Goal: Task Accomplishment & Management: Use online tool/utility

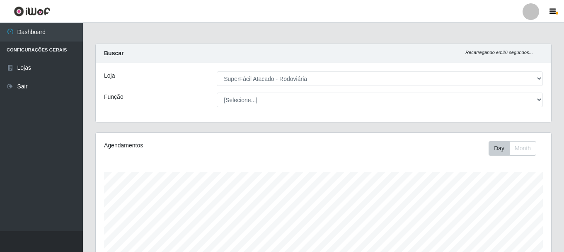
select select "400"
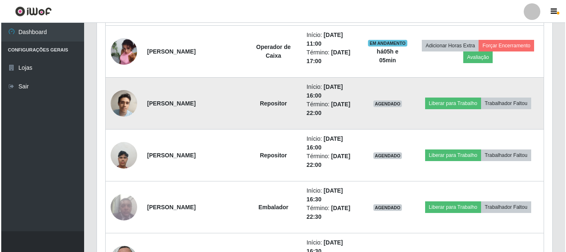
scroll to position [172, 455]
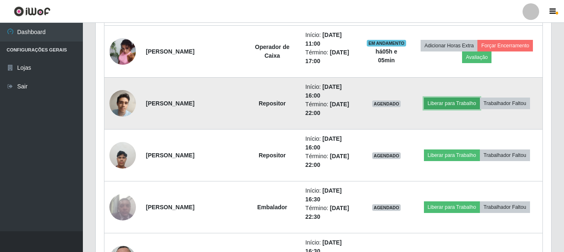
click at [440, 101] on button "Liberar para Trabalho" at bounding box center [452, 103] width 56 height 12
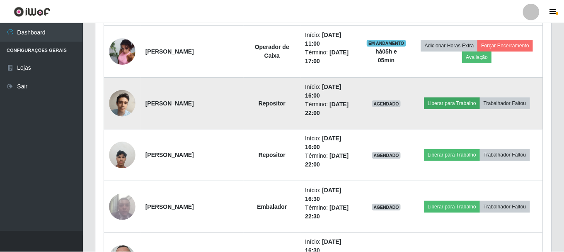
scroll to position [172, 451]
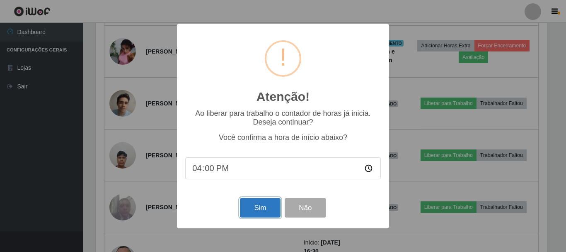
click at [267, 210] on button "Sim" at bounding box center [260, 207] width 40 height 19
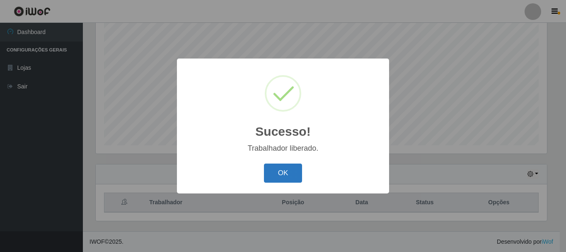
click at [288, 172] on button "OK" at bounding box center [283, 172] width 39 height 19
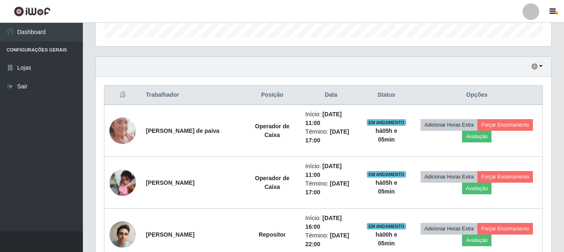
scroll to position [400, 0]
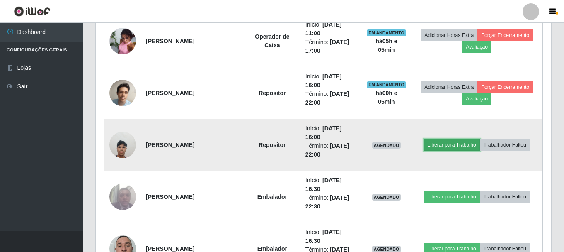
click at [440, 147] on button "Liberar para Trabalho" at bounding box center [452, 145] width 56 height 12
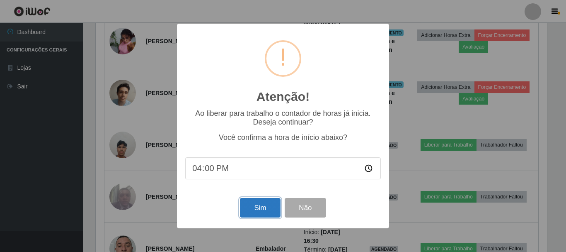
click at [266, 212] on button "Sim" at bounding box center [260, 207] width 40 height 19
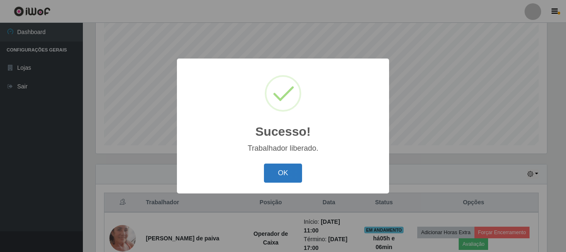
click at [289, 174] on button "OK" at bounding box center [283, 172] width 39 height 19
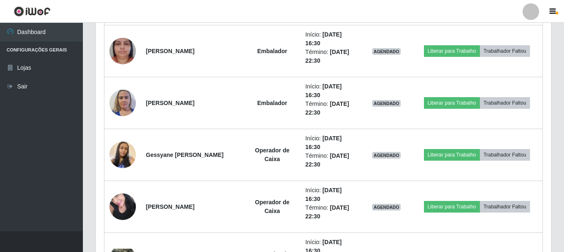
scroll to position [648, 0]
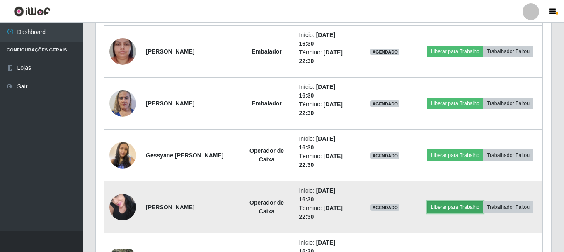
click at [433, 204] on button "Liberar para Trabalho" at bounding box center [455, 207] width 56 height 12
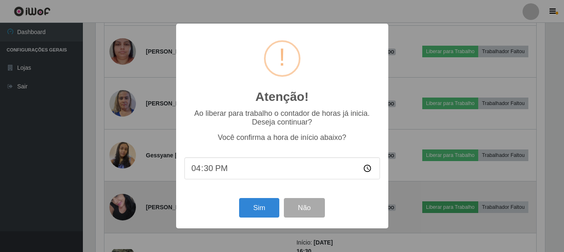
scroll to position [172, 451]
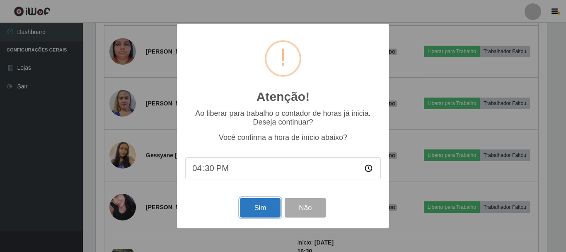
click at [247, 211] on button "Sim" at bounding box center [260, 207] width 40 height 19
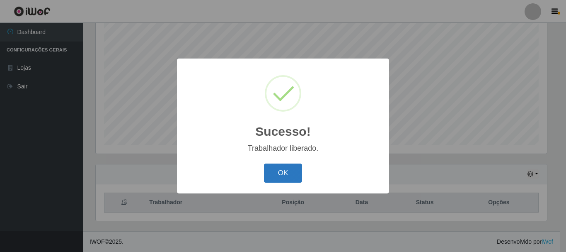
click at [290, 169] on button "OK" at bounding box center [283, 172] width 39 height 19
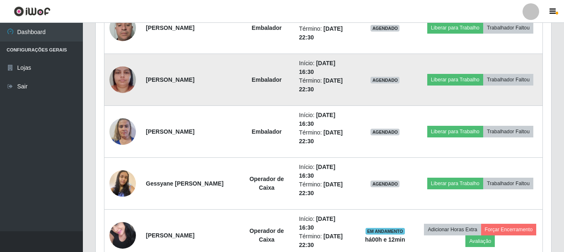
scroll to position [648, 0]
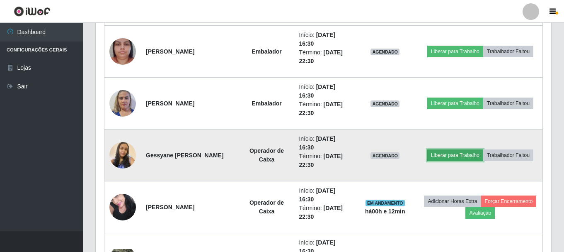
click at [435, 154] on button "Liberar para Trabalho" at bounding box center [455, 155] width 56 height 12
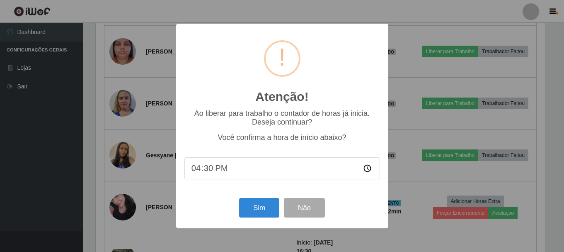
scroll to position [172, 451]
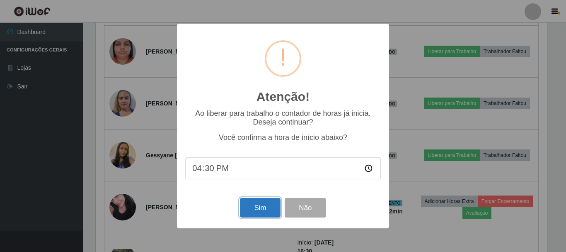
click at [259, 213] on button "Sim" at bounding box center [260, 207] width 40 height 19
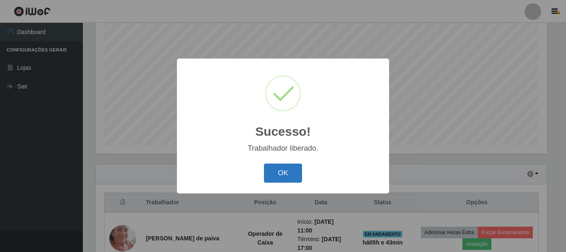
click at [272, 174] on button "OK" at bounding box center [283, 172] width 39 height 19
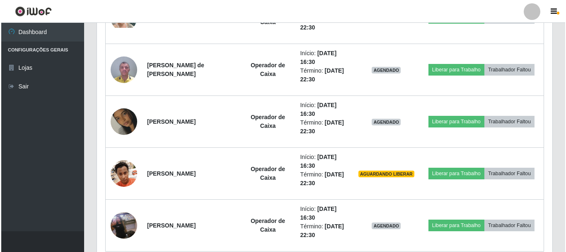
scroll to position [897, 0]
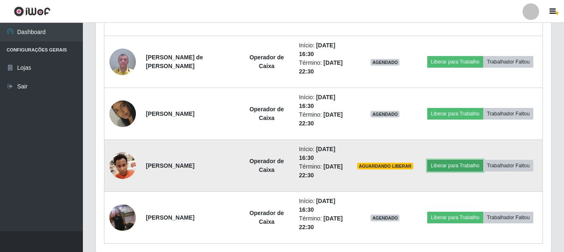
click at [438, 167] on button "Liberar para Trabalho" at bounding box center [455, 166] width 56 height 12
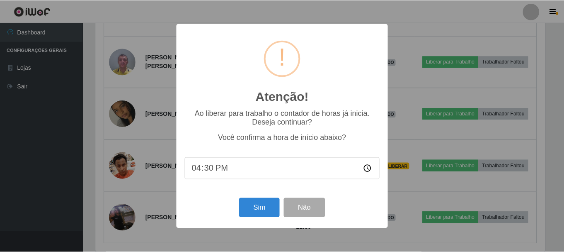
scroll to position [172, 451]
click at [252, 217] on button "Sim" at bounding box center [260, 207] width 40 height 19
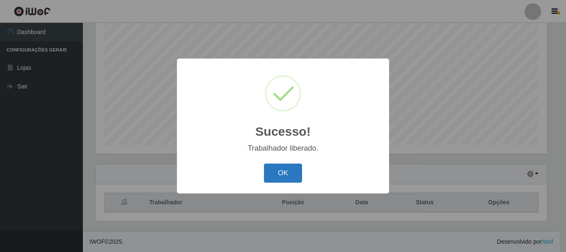
click at [295, 175] on button "OK" at bounding box center [283, 172] width 39 height 19
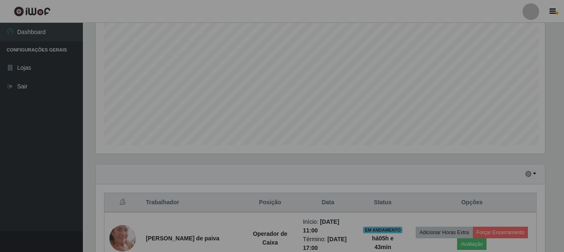
scroll to position [0, 0]
